Goal: Information Seeking & Learning: Learn about a topic

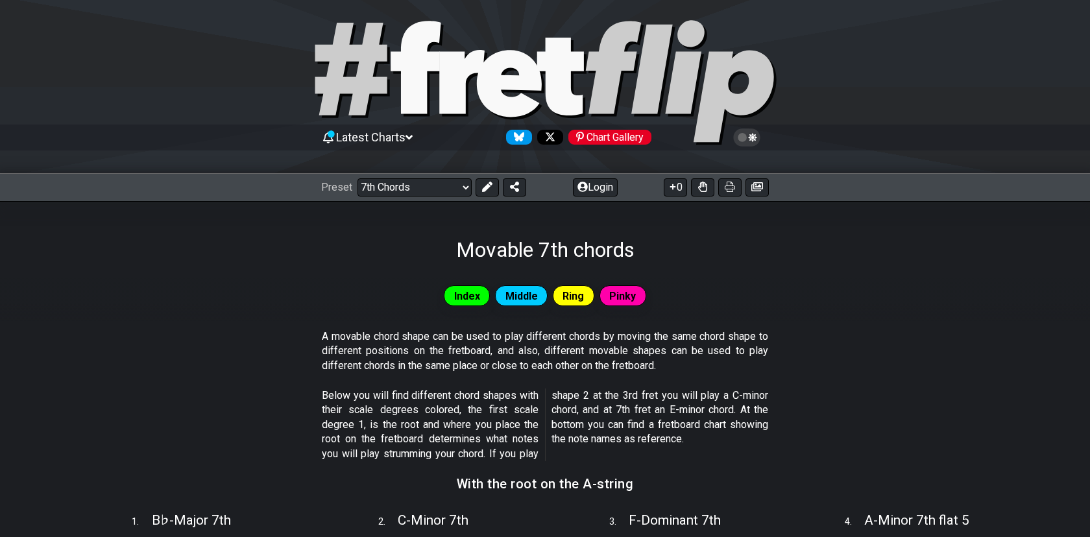
scroll to position [15, 0]
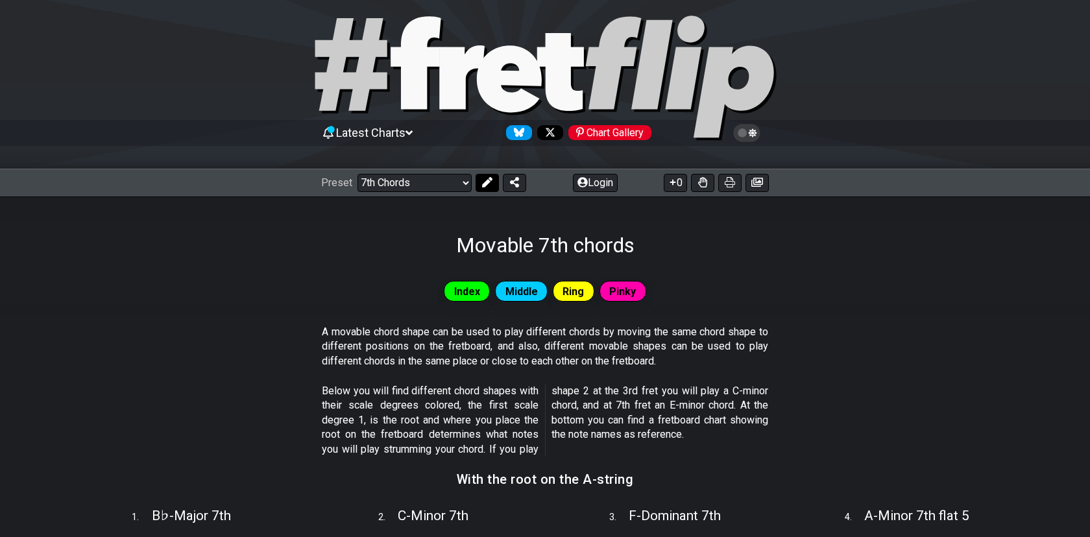
click at [484, 182] on icon at bounding box center [487, 182] width 10 height 10
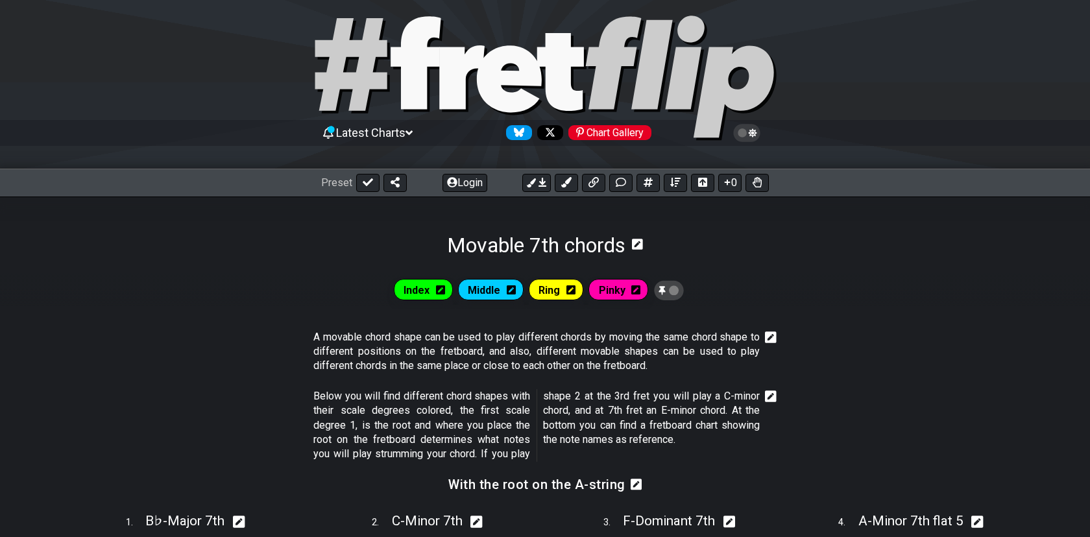
click at [641, 245] on icon at bounding box center [637, 244] width 11 height 11
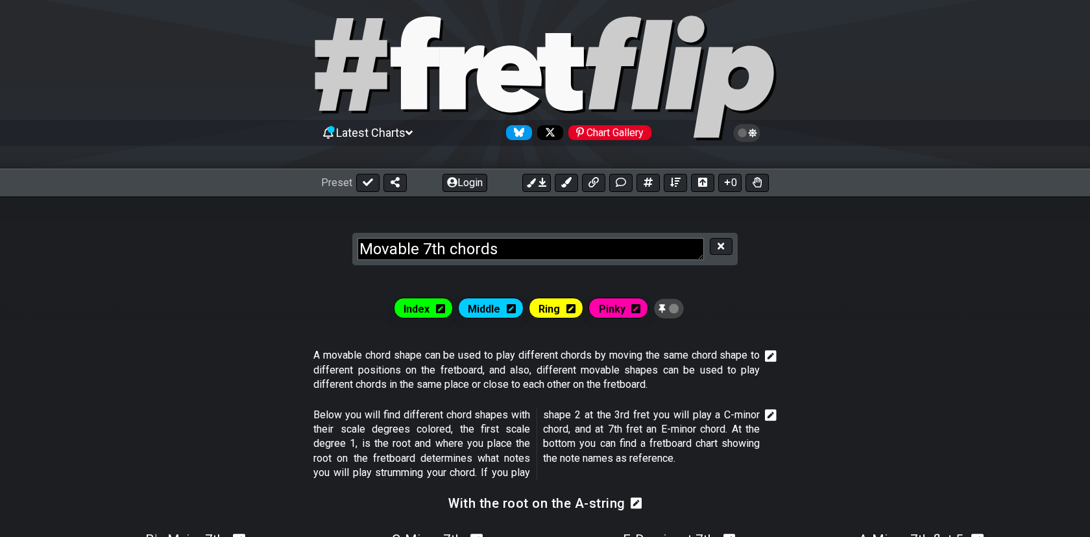
click at [802, 258] on section "Movable 7th chords" at bounding box center [545, 237] width 1090 height 80
click at [720, 252] on button at bounding box center [721, 247] width 22 height 18
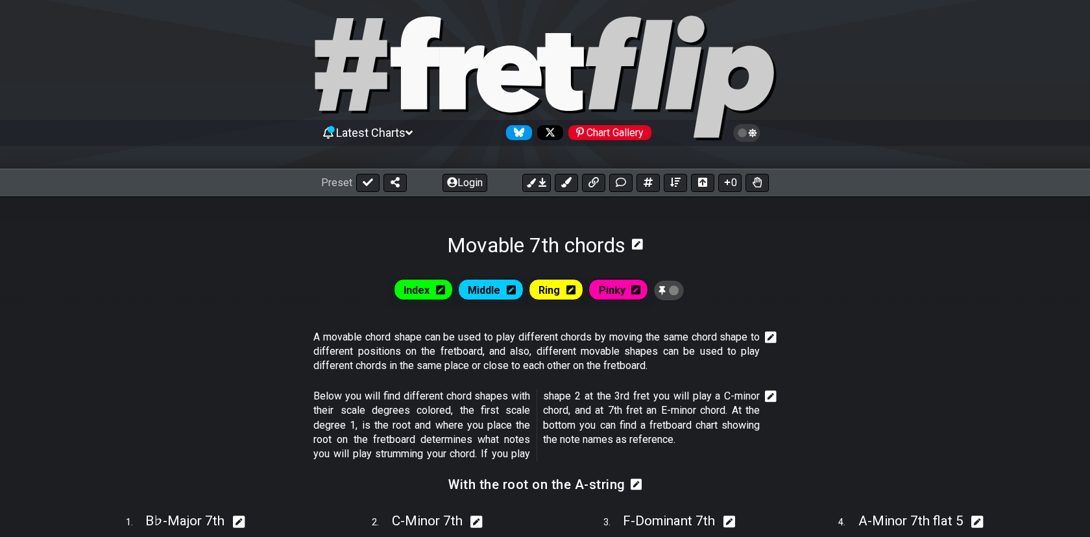
click at [679, 292] on icon at bounding box center [674, 291] width 10 height 10
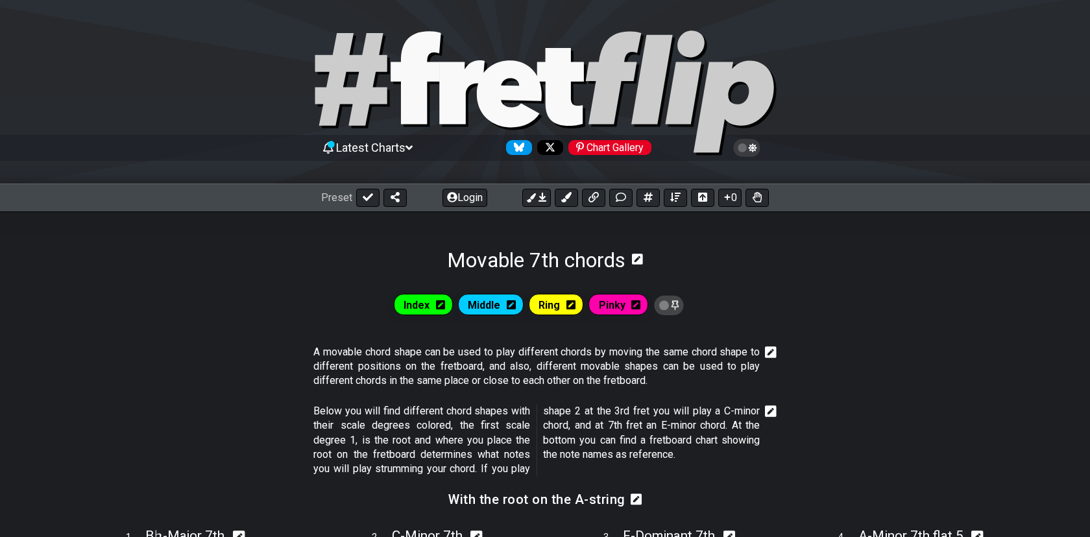
click at [678, 302] on icon at bounding box center [669, 305] width 30 height 20
click at [678, 302] on icon at bounding box center [674, 306] width 10 height 10
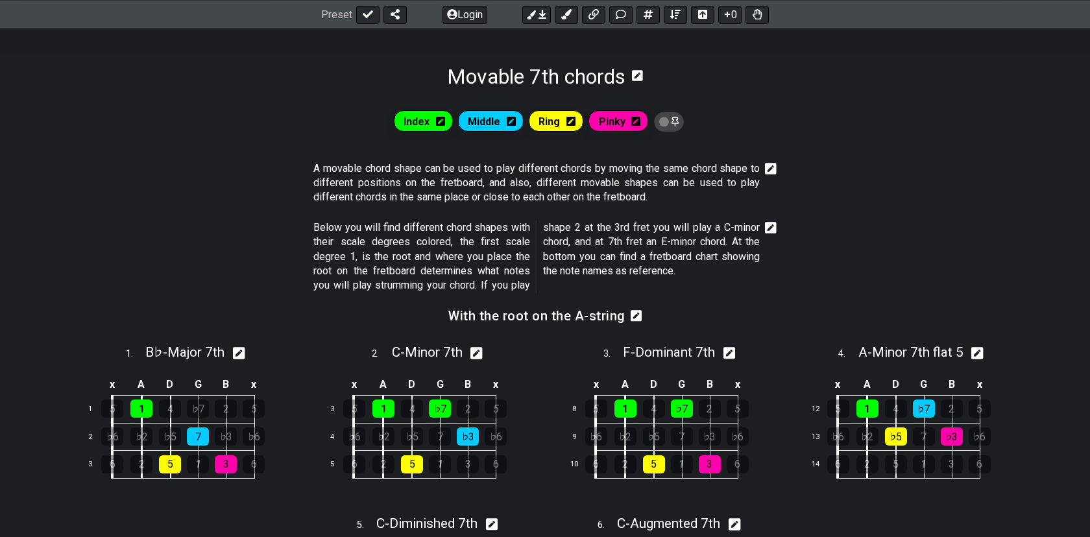
click at [671, 116] on icon at bounding box center [669, 122] width 10 height 13
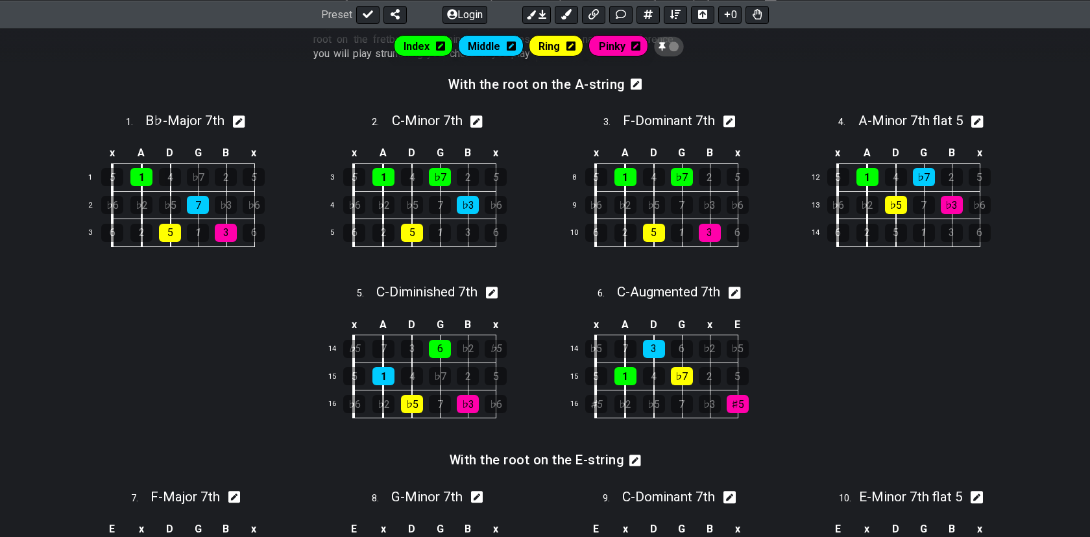
scroll to position [420, 0]
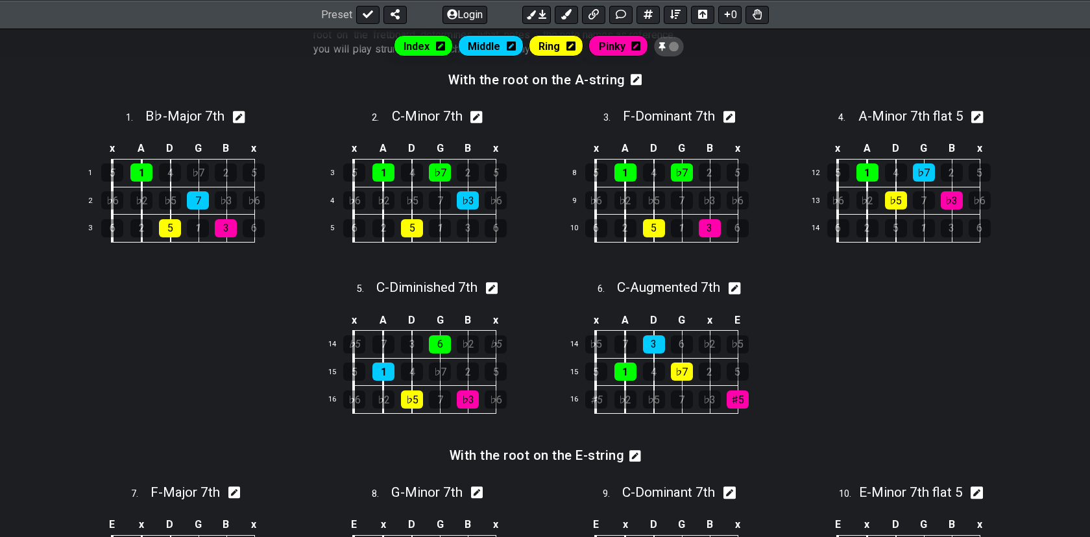
click at [732, 116] on icon at bounding box center [730, 117] width 12 height 12
select select "F"
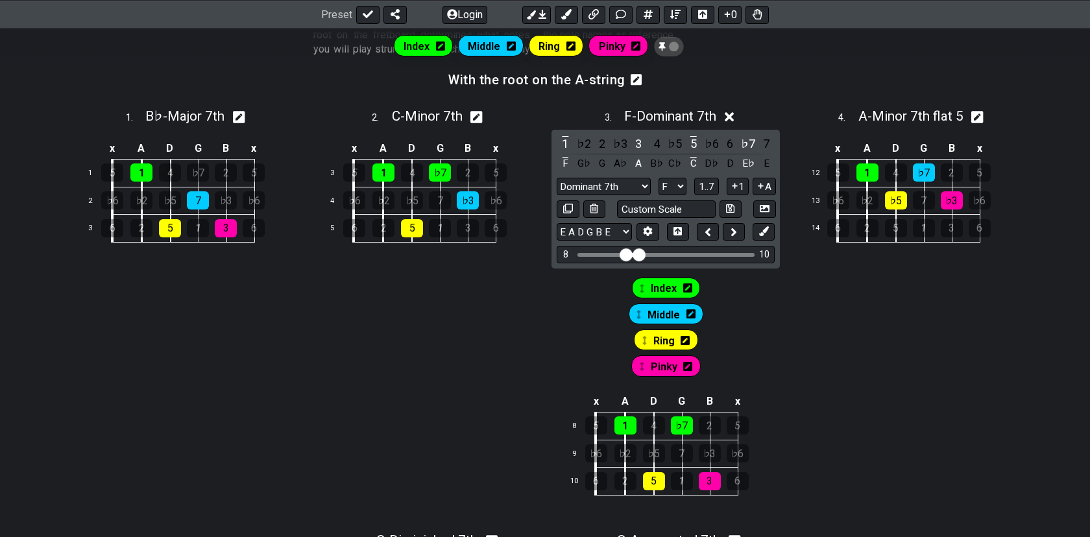
click at [735, 116] on icon at bounding box center [730, 117] width 10 height 14
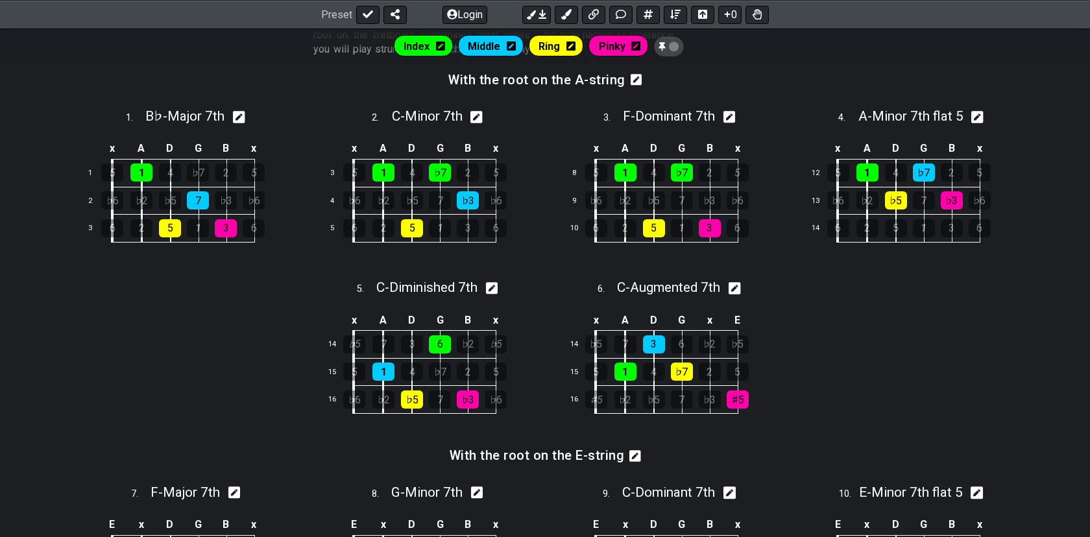
click at [734, 114] on icon at bounding box center [730, 117] width 12 height 14
select select "F"
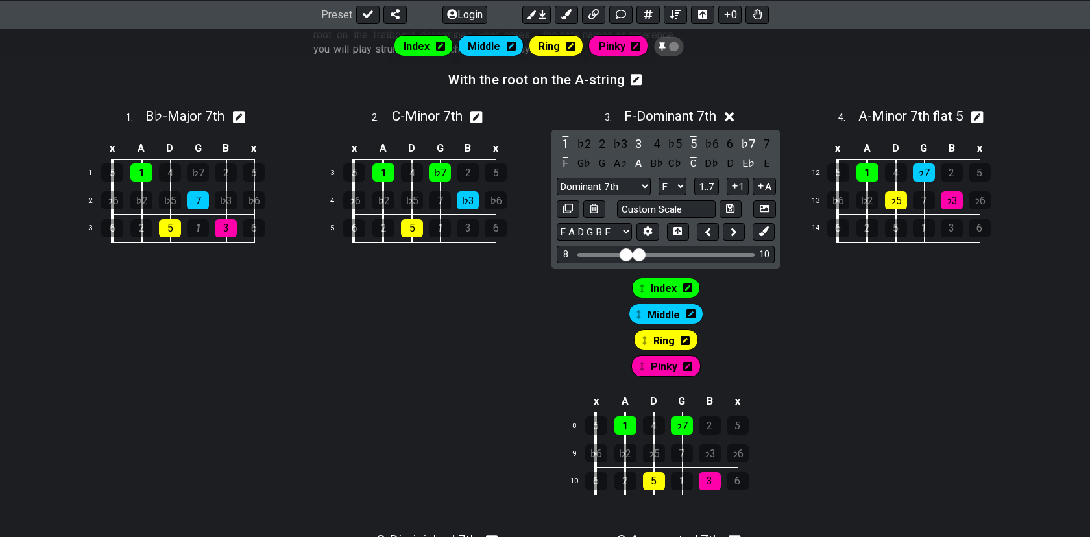
click at [735, 113] on icon at bounding box center [730, 117] width 10 height 10
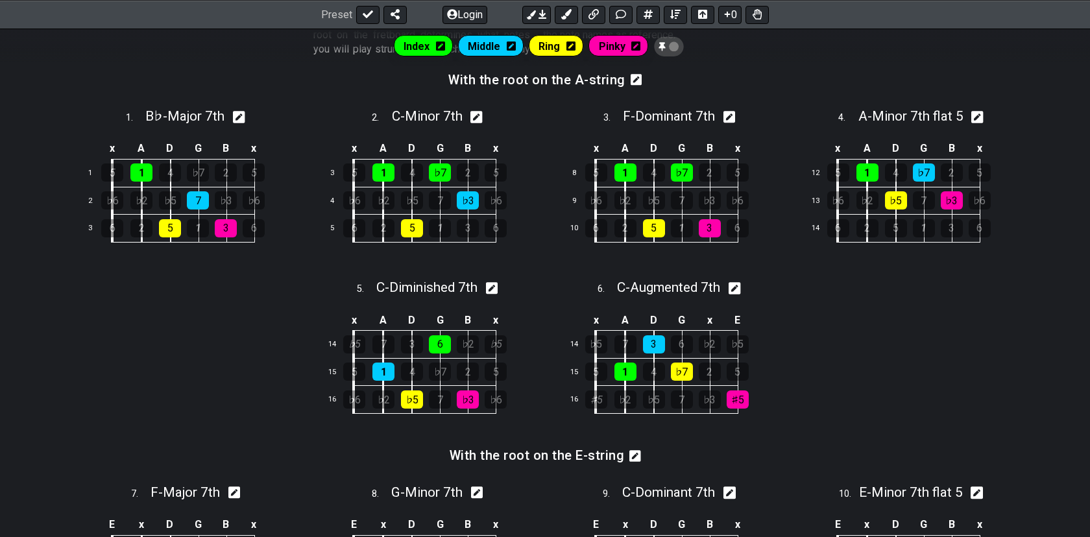
click at [978, 117] on icon at bounding box center [978, 117] width 12 height 12
select select "A"
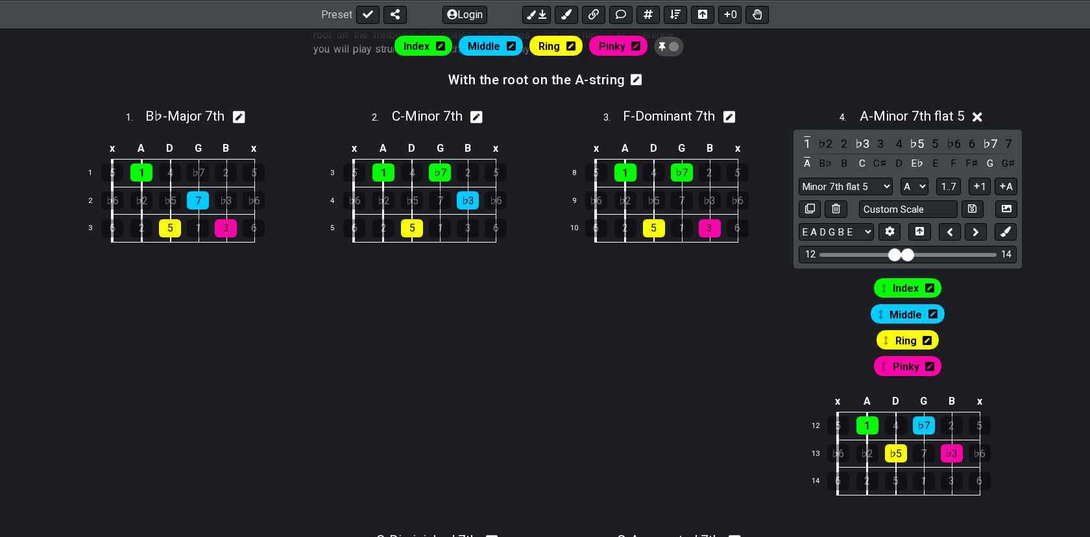
click at [983, 117] on icon at bounding box center [978, 117] width 10 height 14
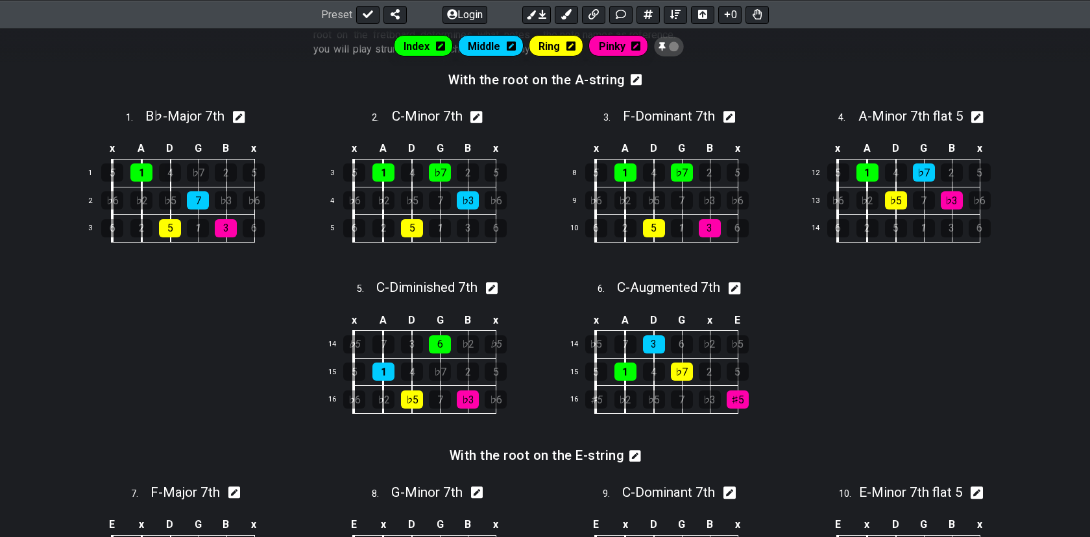
click at [984, 117] on icon at bounding box center [978, 117] width 12 height 12
select select "A"
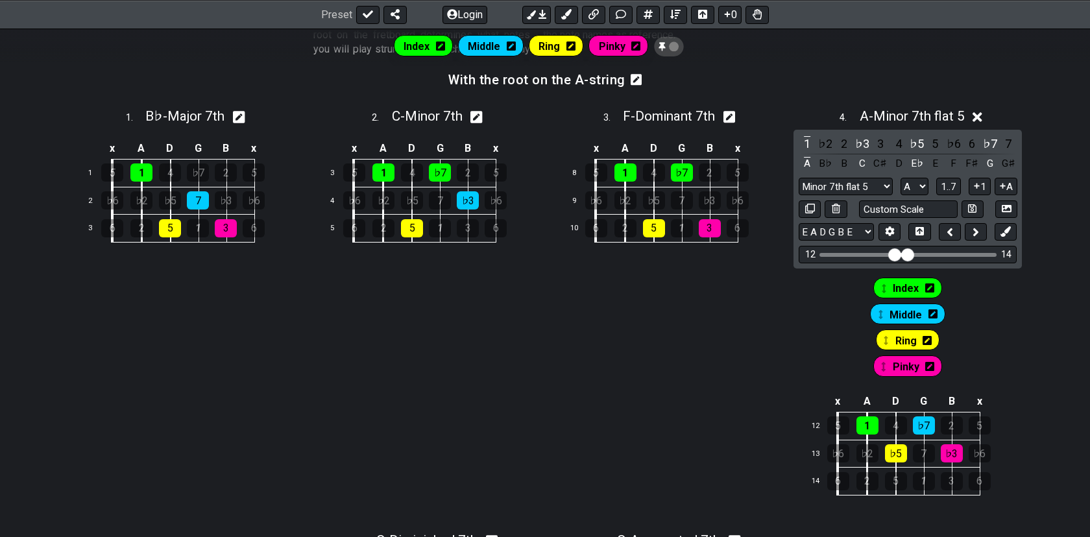
click at [983, 117] on icon at bounding box center [978, 117] width 10 height 14
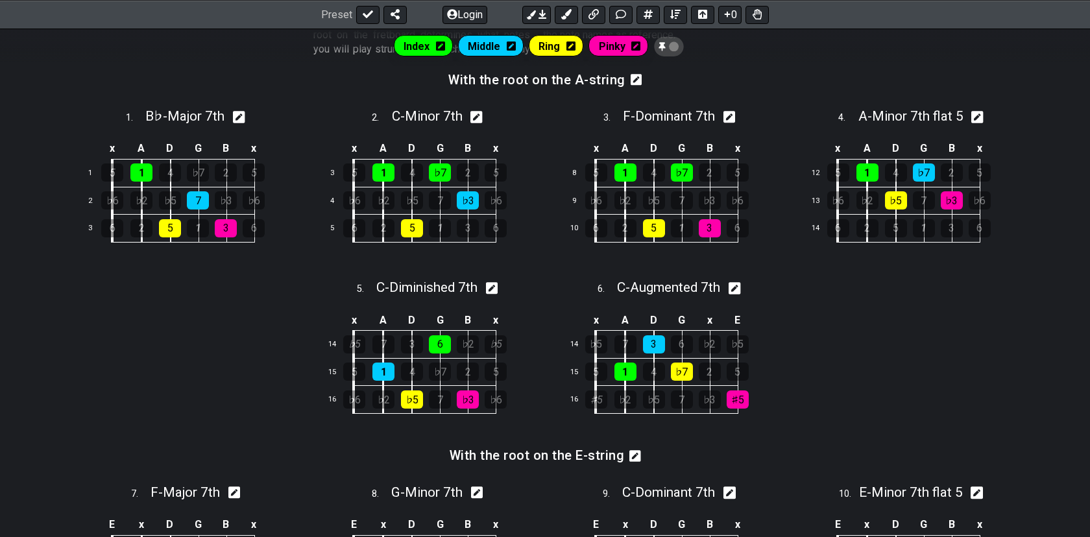
click at [984, 117] on icon at bounding box center [978, 117] width 12 height 12
select select "A"
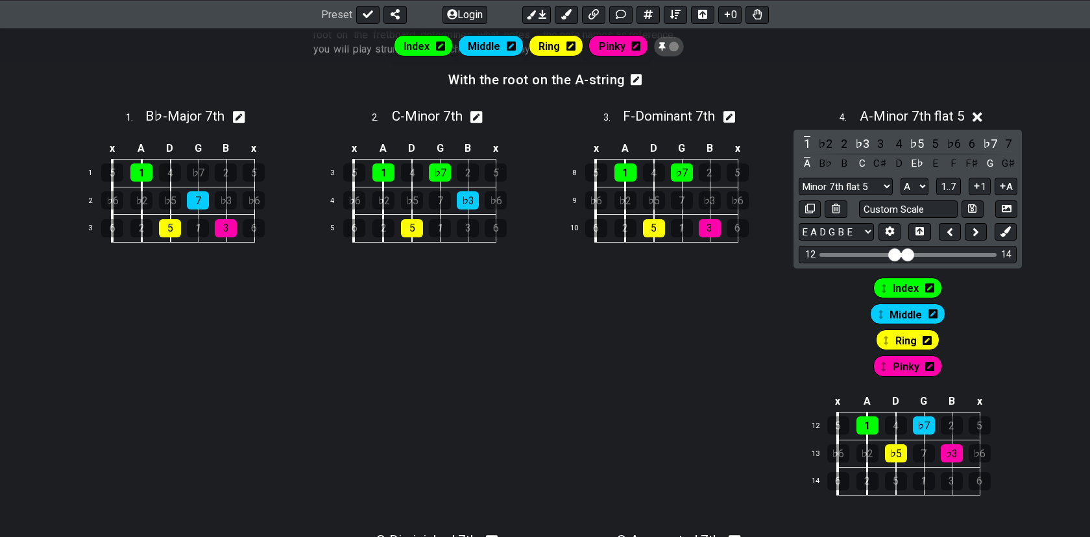
click at [983, 117] on icon at bounding box center [978, 117] width 10 height 14
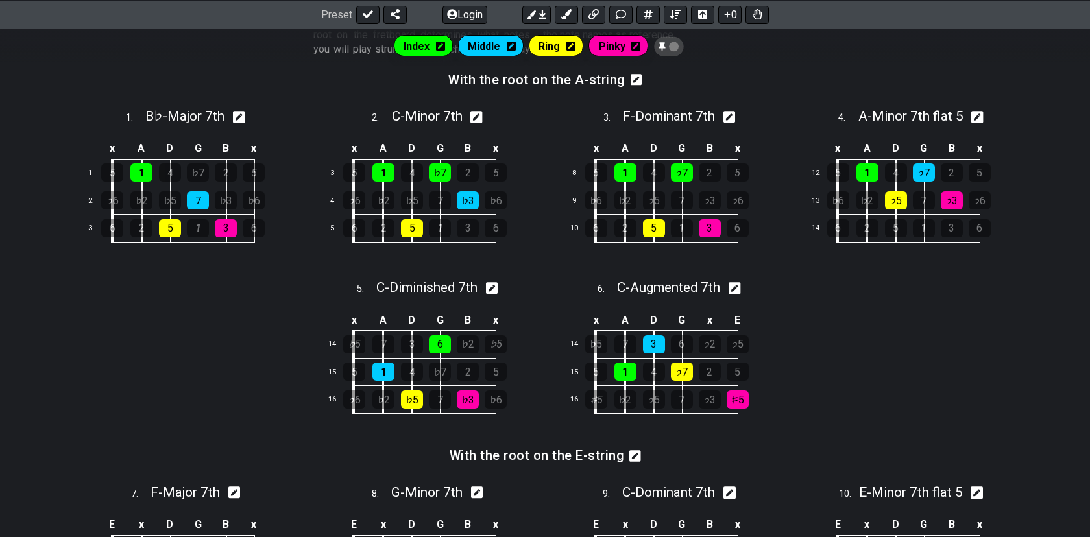
click at [741, 287] on icon at bounding box center [735, 288] width 12 height 12
select select "C"
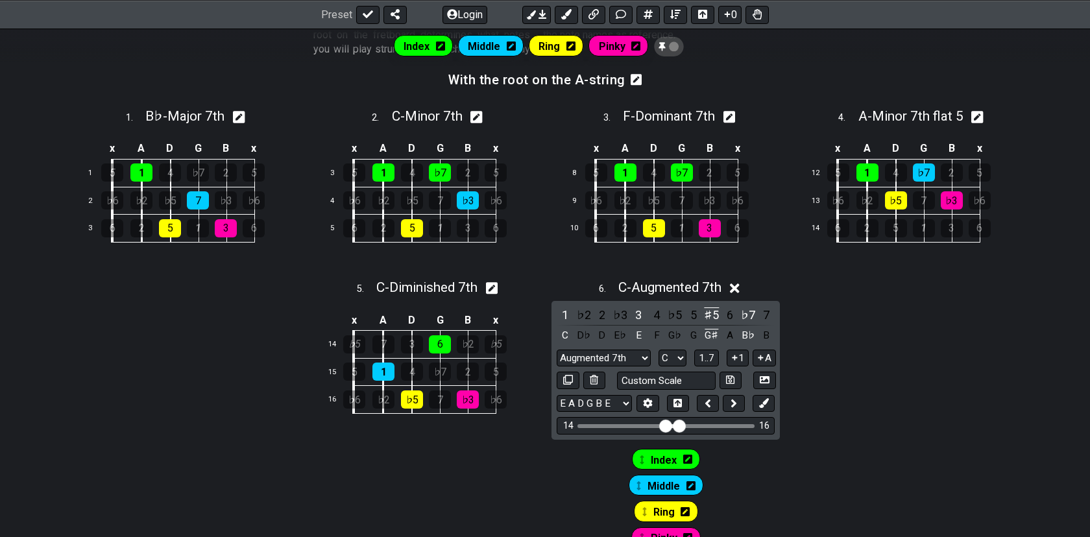
click at [740, 287] on icon at bounding box center [735, 289] width 10 height 14
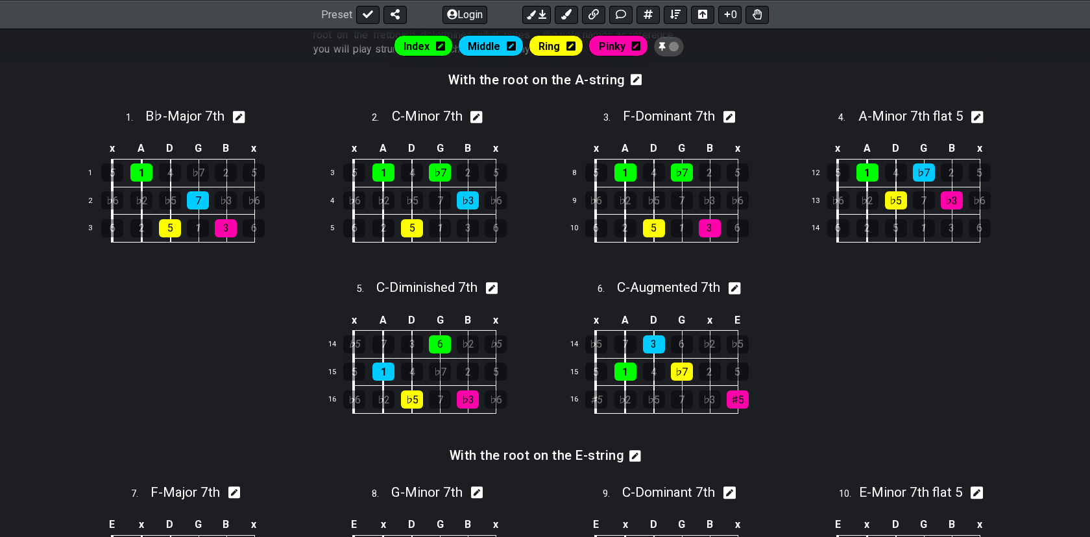
click at [786, 300] on section "6 . C - Augmented 7th x A D G x E 14 ♭5 7 3 6 ♭2 ♭5 15 5 1 4 ♭7 2 5 16 ♯5 ♭2 ♭5…" at bounding box center [666, 357] width 242 height 171
click at [735, 286] on icon at bounding box center [735, 288] width 12 height 12
select select "C"
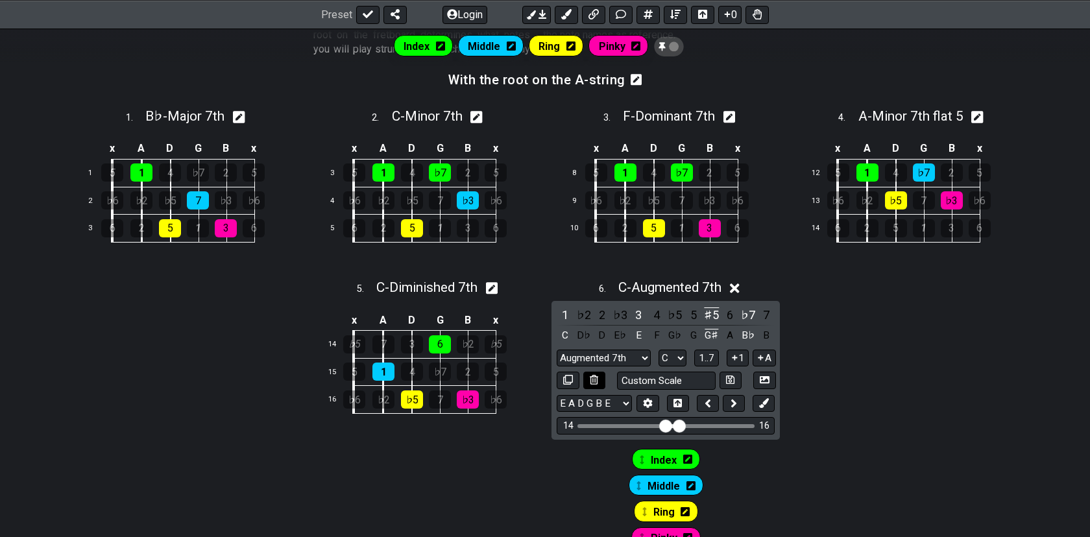
click at [595, 380] on icon at bounding box center [594, 380] width 8 height 10
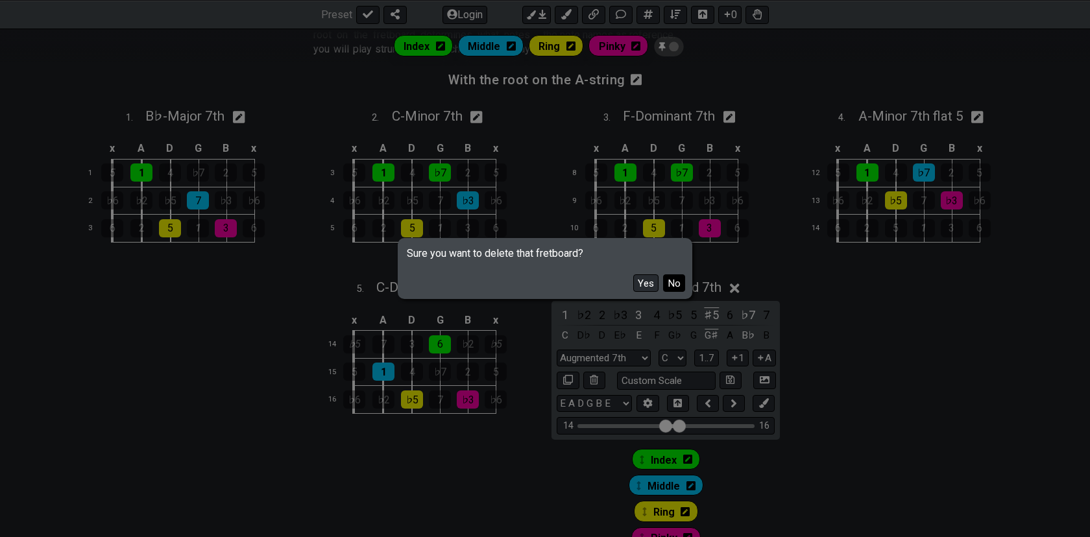
click at [672, 279] on button "No" at bounding box center [674, 284] width 22 height 18
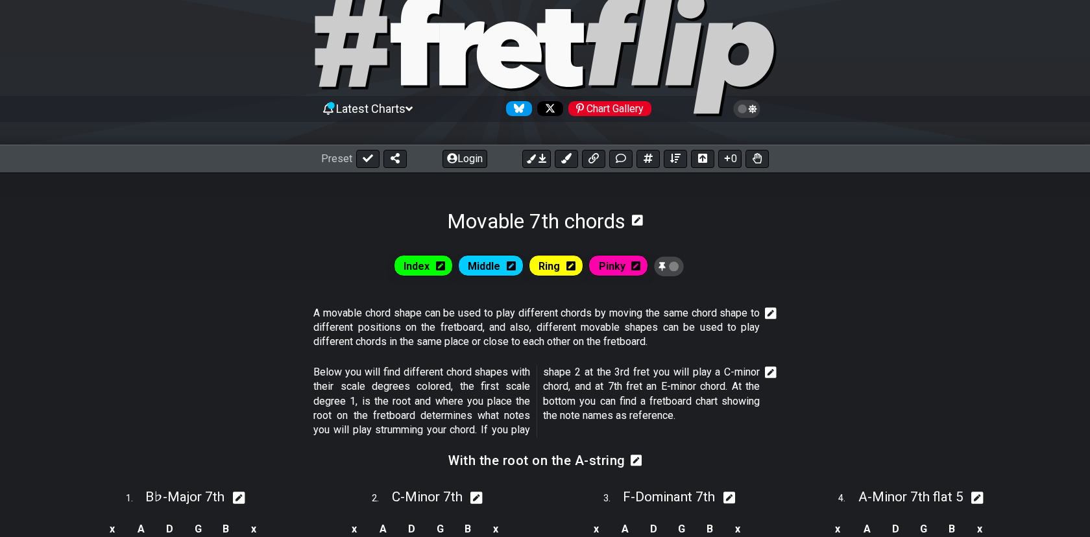
scroll to position [38, 0]
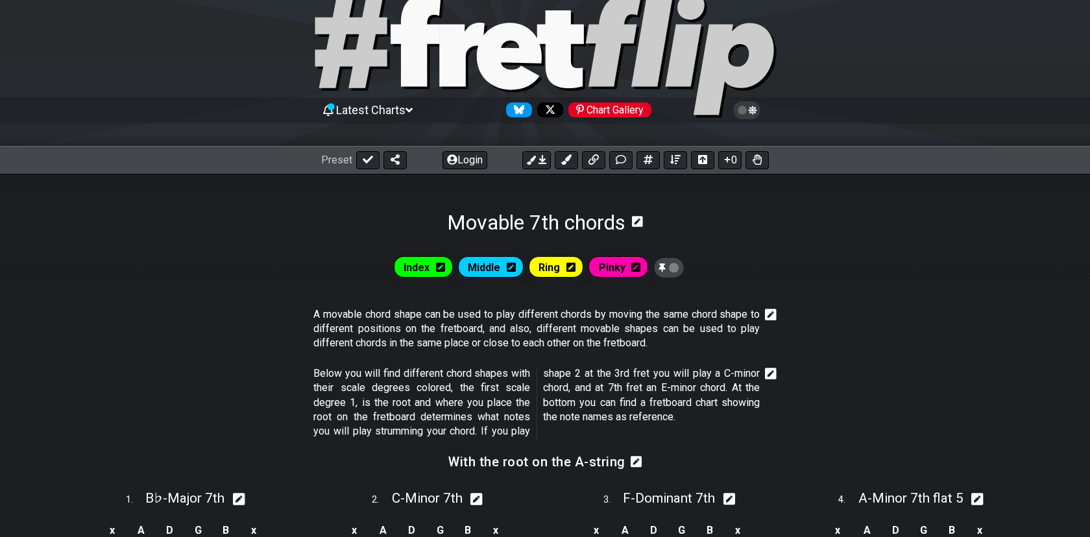
click at [419, 111] on div "Latest Charts Chart Gallery" at bounding box center [545, 110] width 448 height 21
click at [406, 108] on span "Latest Charts" at bounding box center [370, 110] width 69 height 14
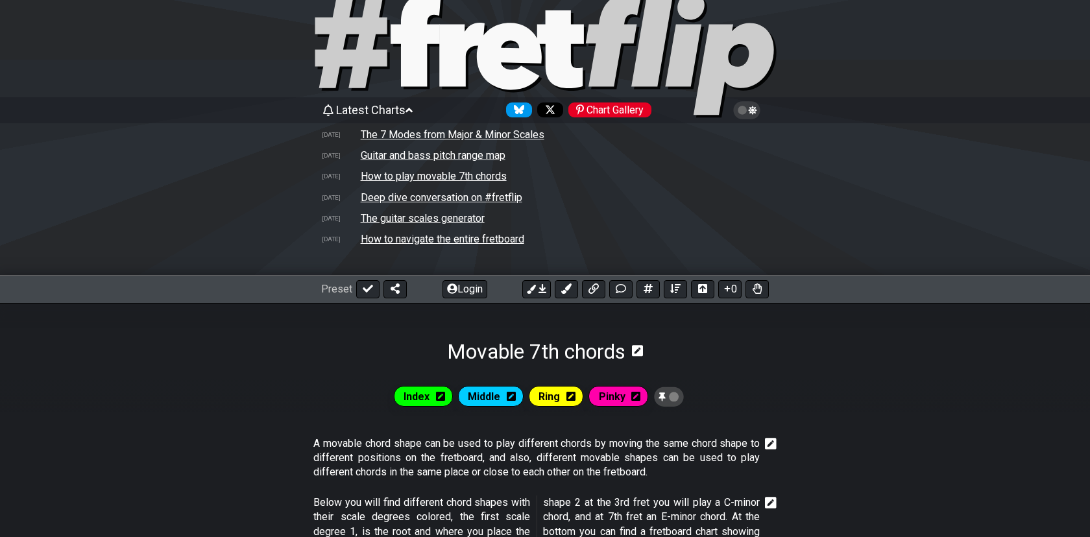
click at [417, 135] on td "The 7 Modes from Major & Minor Scales" at bounding box center [452, 135] width 185 height 14
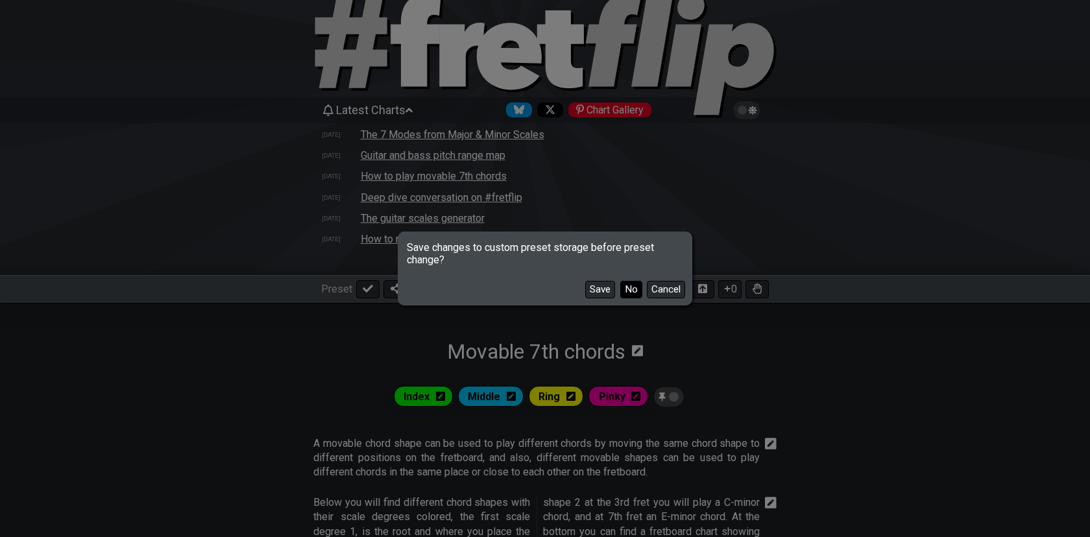
click at [634, 286] on button "No" at bounding box center [632, 290] width 22 height 18
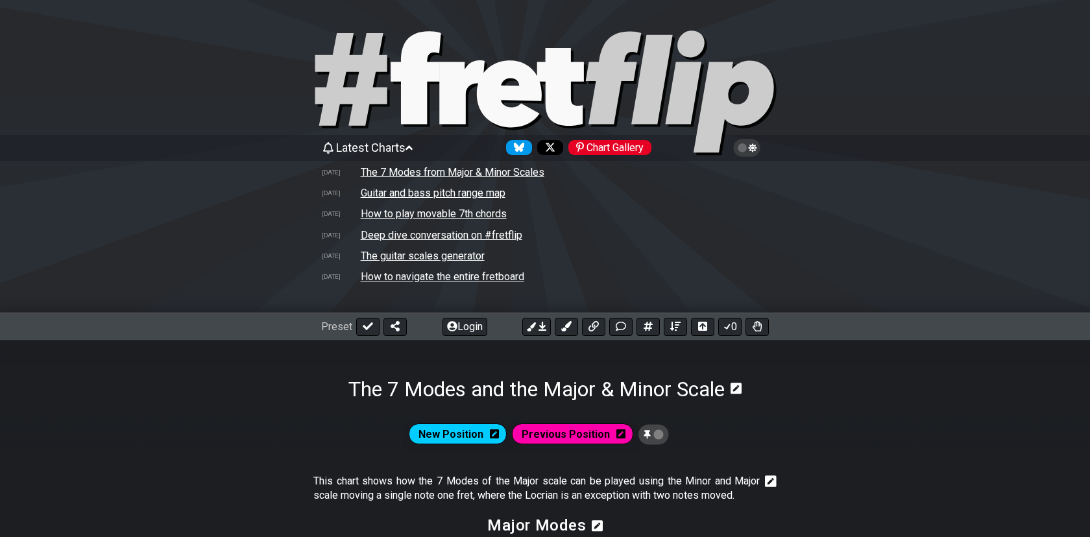
click at [469, 212] on td "How to play movable 7th chords" at bounding box center [433, 214] width 147 height 14
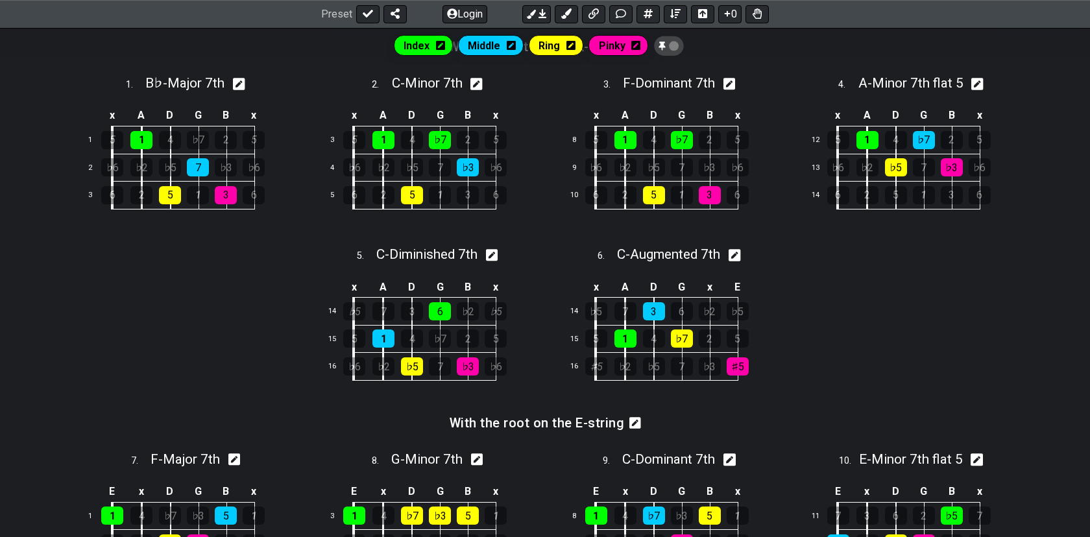
scroll to position [584, 0]
